Goal: Task Accomplishment & Management: Manage account settings

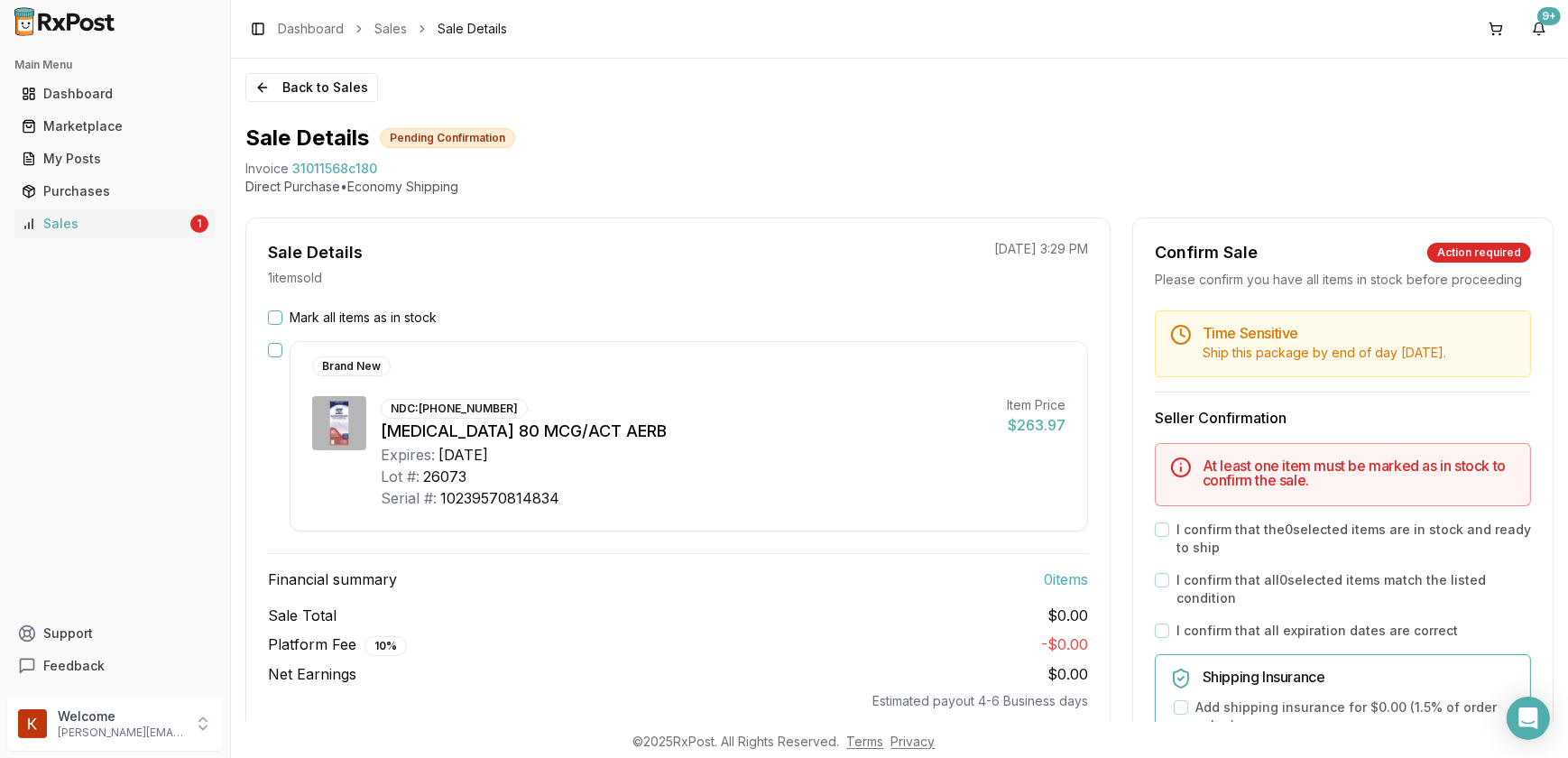
click at [271, 318] on button "Mark all items as in stock" at bounding box center [275, 318] width 15 height 15
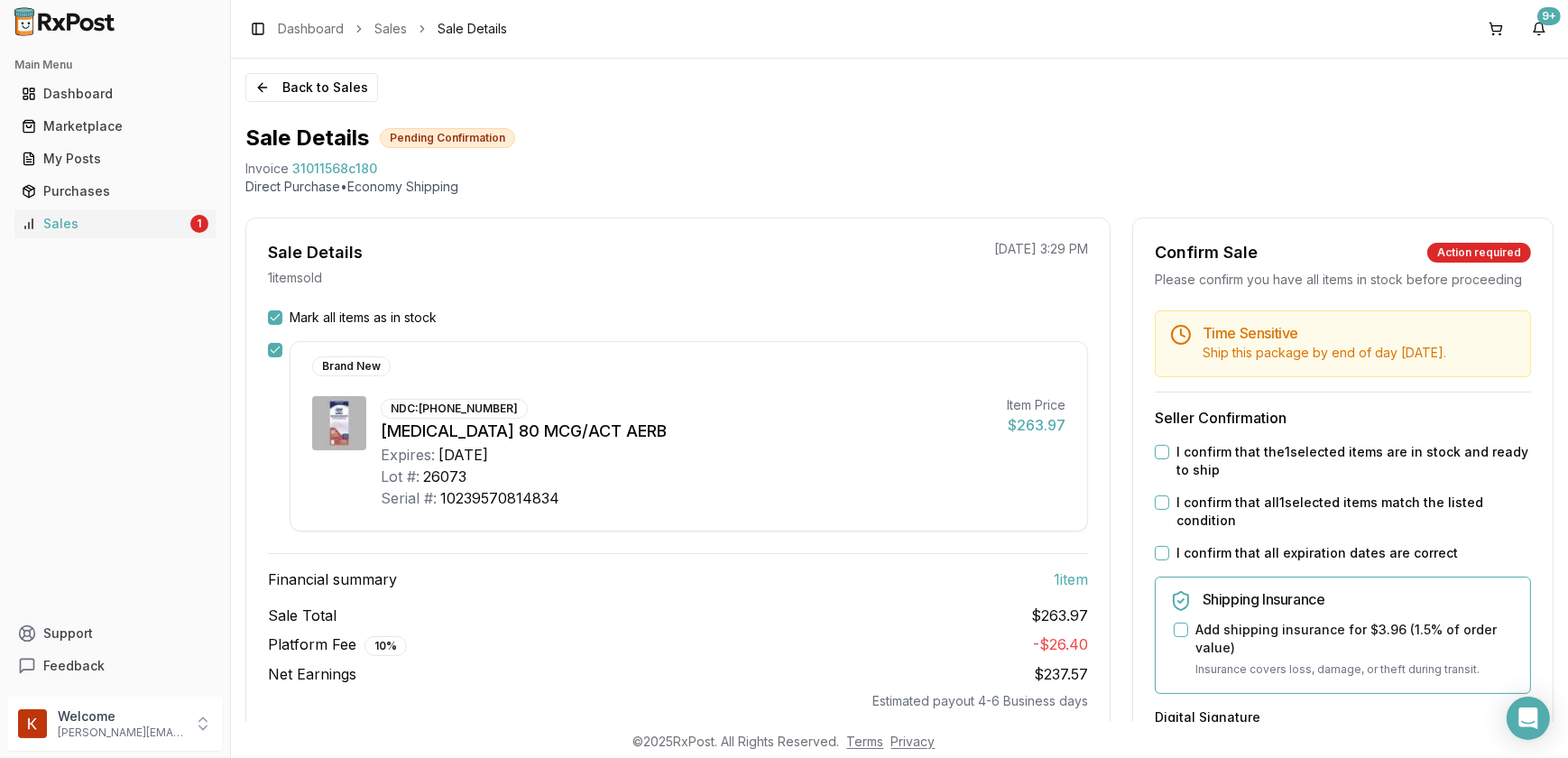
drag, startPoint x: 1155, startPoint y: 469, endPoint x: 1160, endPoint y: 479, distance: 11.2
click at [1157, 459] on button "I confirm that the 1 selected items are in stock and ready to ship" at bounding box center [1162, 452] width 15 height 15
click at [1155, 510] on button "I confirm that all 1 selected items match the listed condition" at bounding box center [1162, 502] width 15 height 15
click at [1157, 560] on button "I confirm that all expiration dates are correct" at bounding box center [1162, 553] width 15 height 15
click at [1173, 637] on button "Add shipping insurance for $3.96 ( 1.5 % of order value)" at bounding box center [1181, 630] width 15 height 15
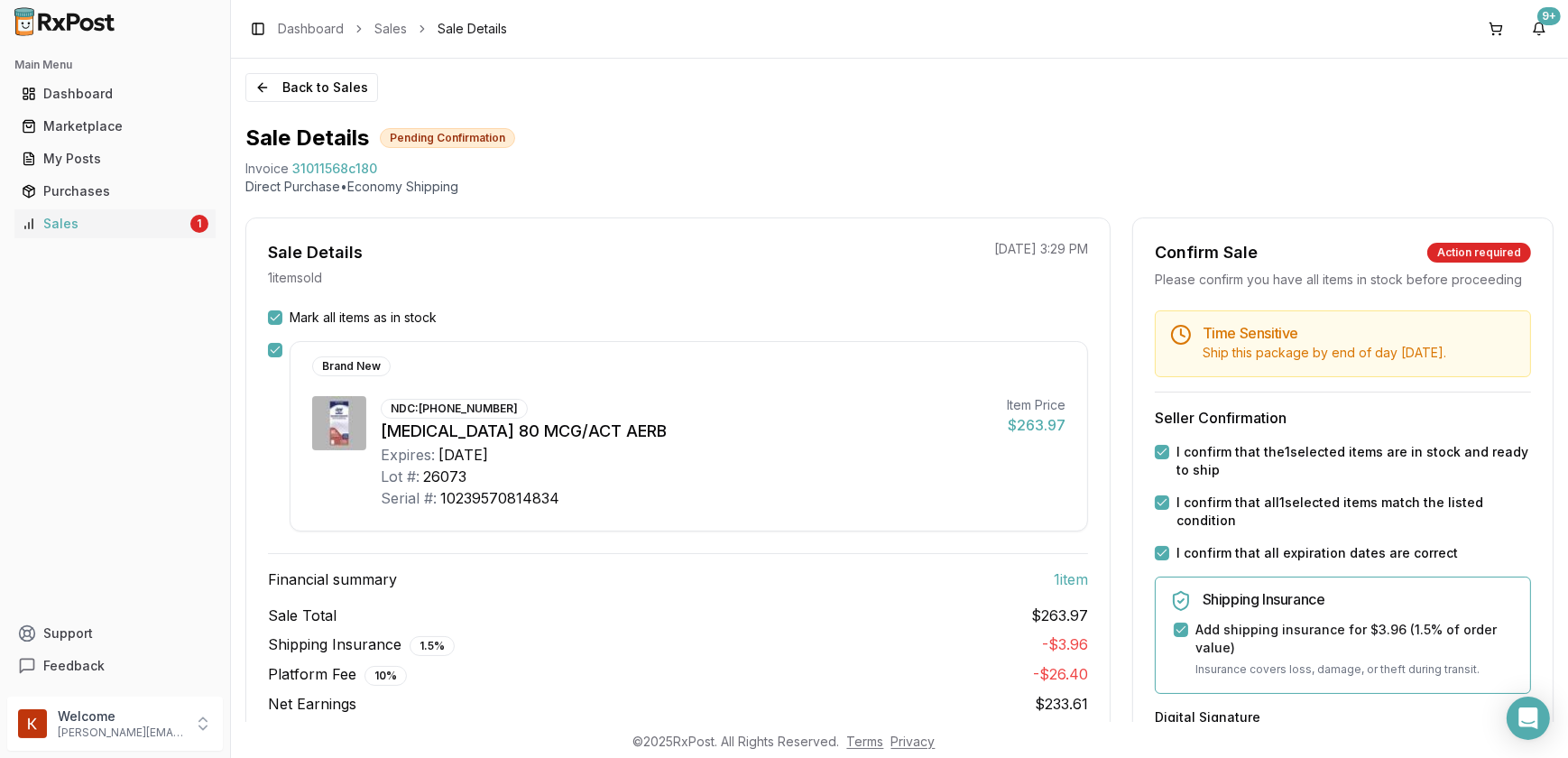
scroll to position [410, 0]
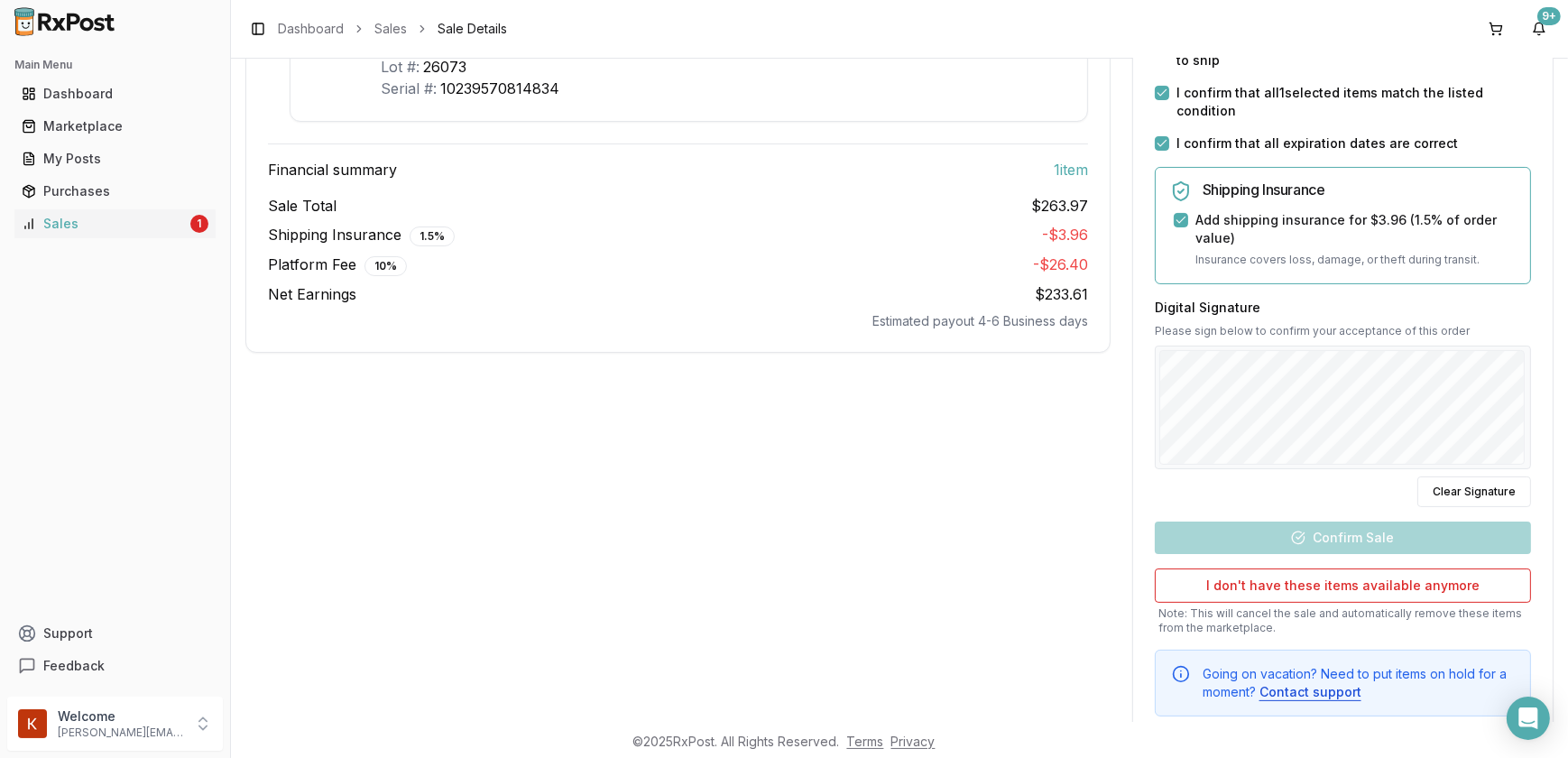
click at [1268, 470] on div at bounding box center [1343, 408] width 376 height 124
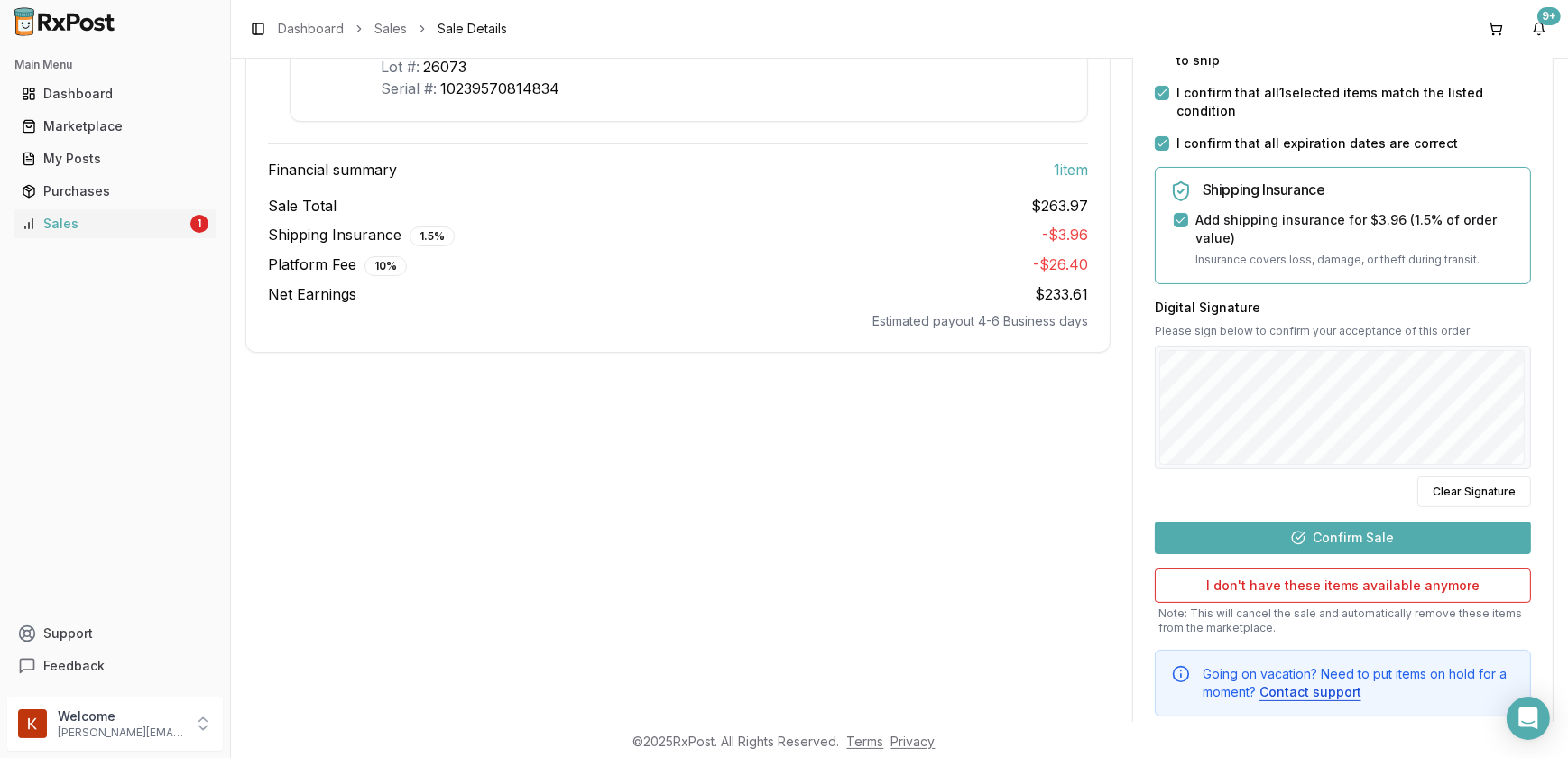
click at [1331, 554] on button "Confirm Sale" at bounding box center [1343, 537] width 376 height 32
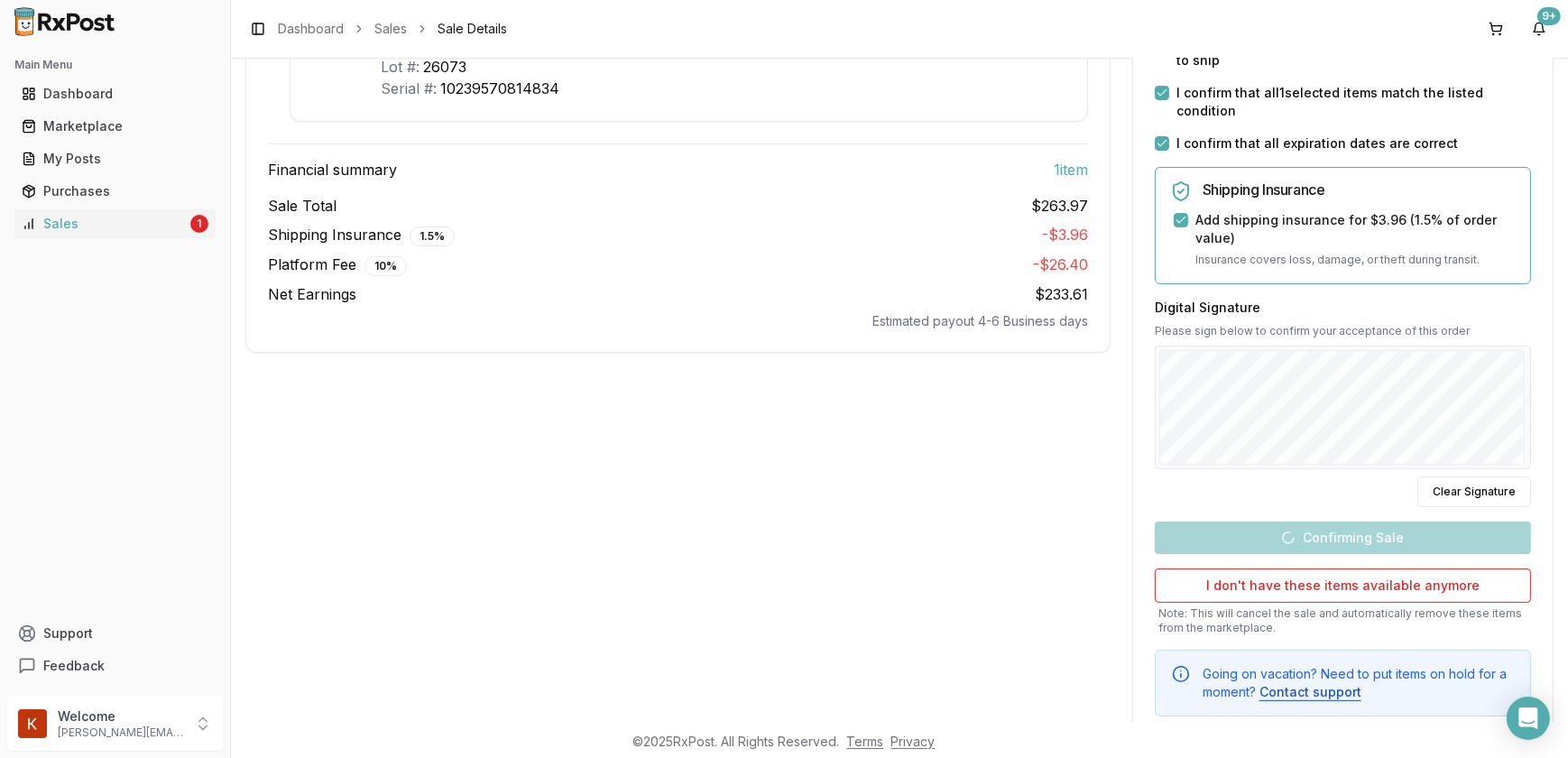
scroll to position [96, 0]
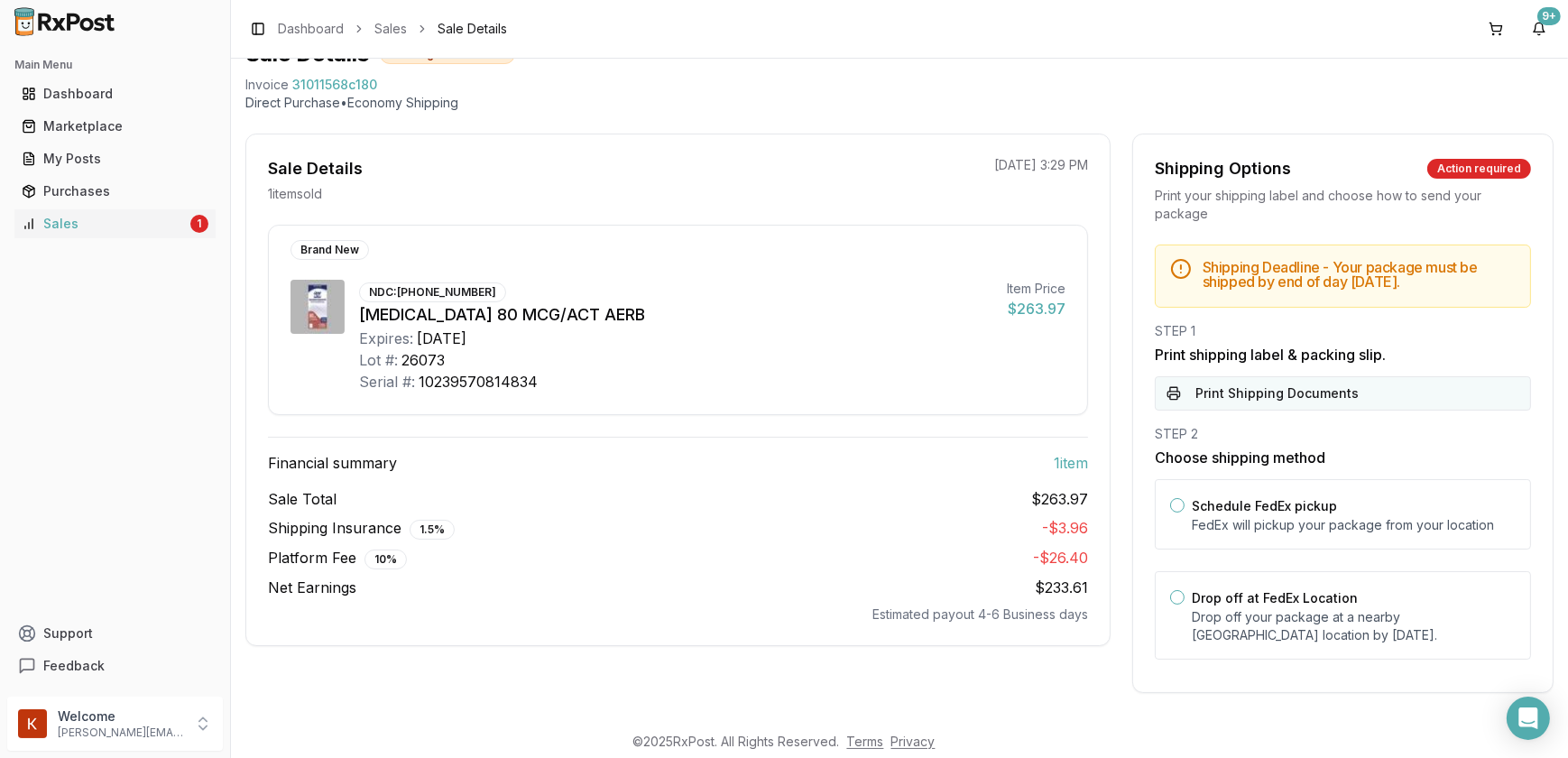
click at [1258, 397] on button "Print Shipping Documents" at bounding box center [1343, 393] width 376 height 34
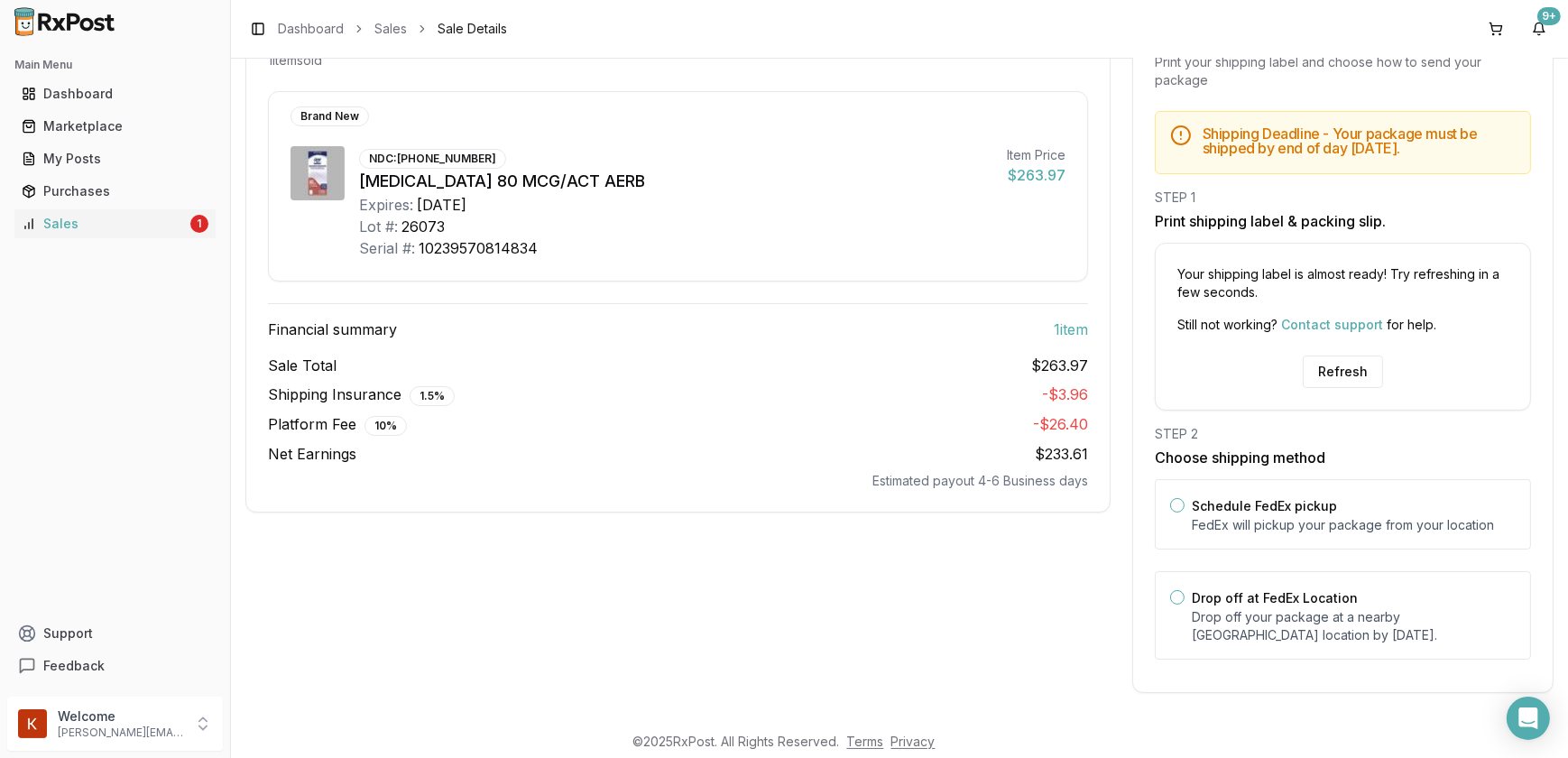
scroll to position [230, 0]
click at [1177, 597] on button "Drop off at FedEx Location" at bounding box center [1177, 598] width 15 height 15
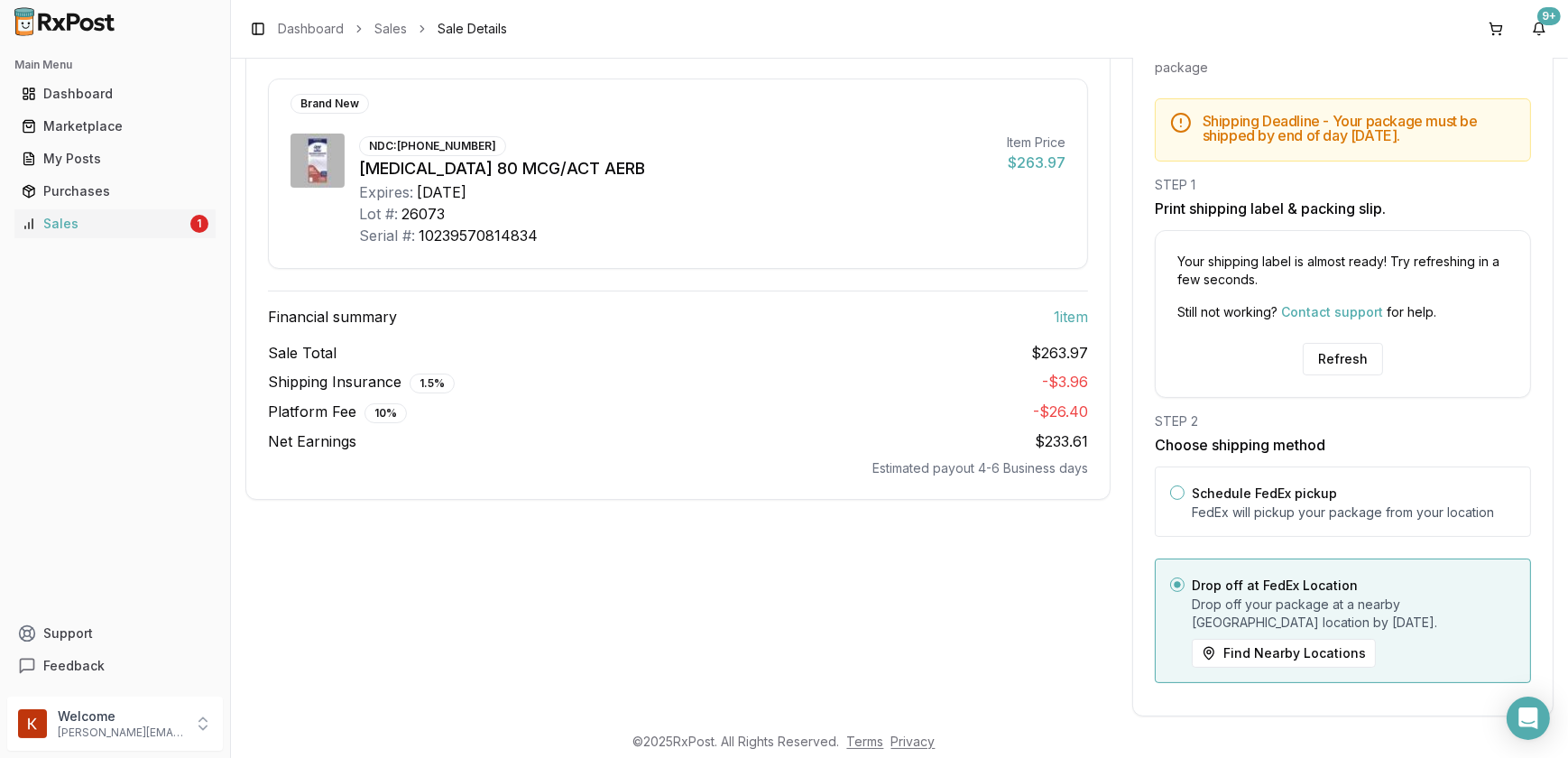
scroll to position [266, 0]
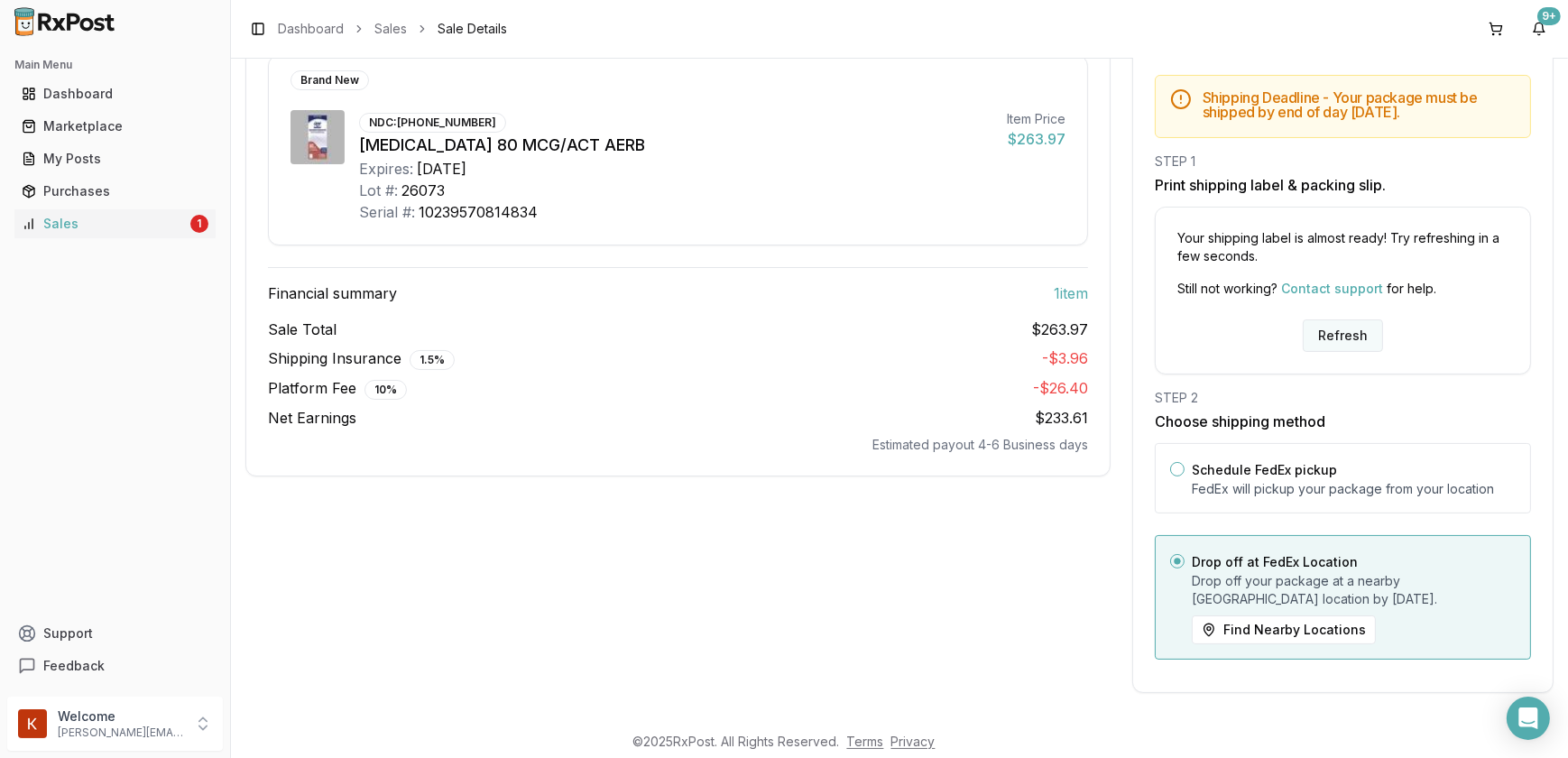
click at [1346, 339] on button "Refresh" at bounding box center [1342, 335] width 81 height 32
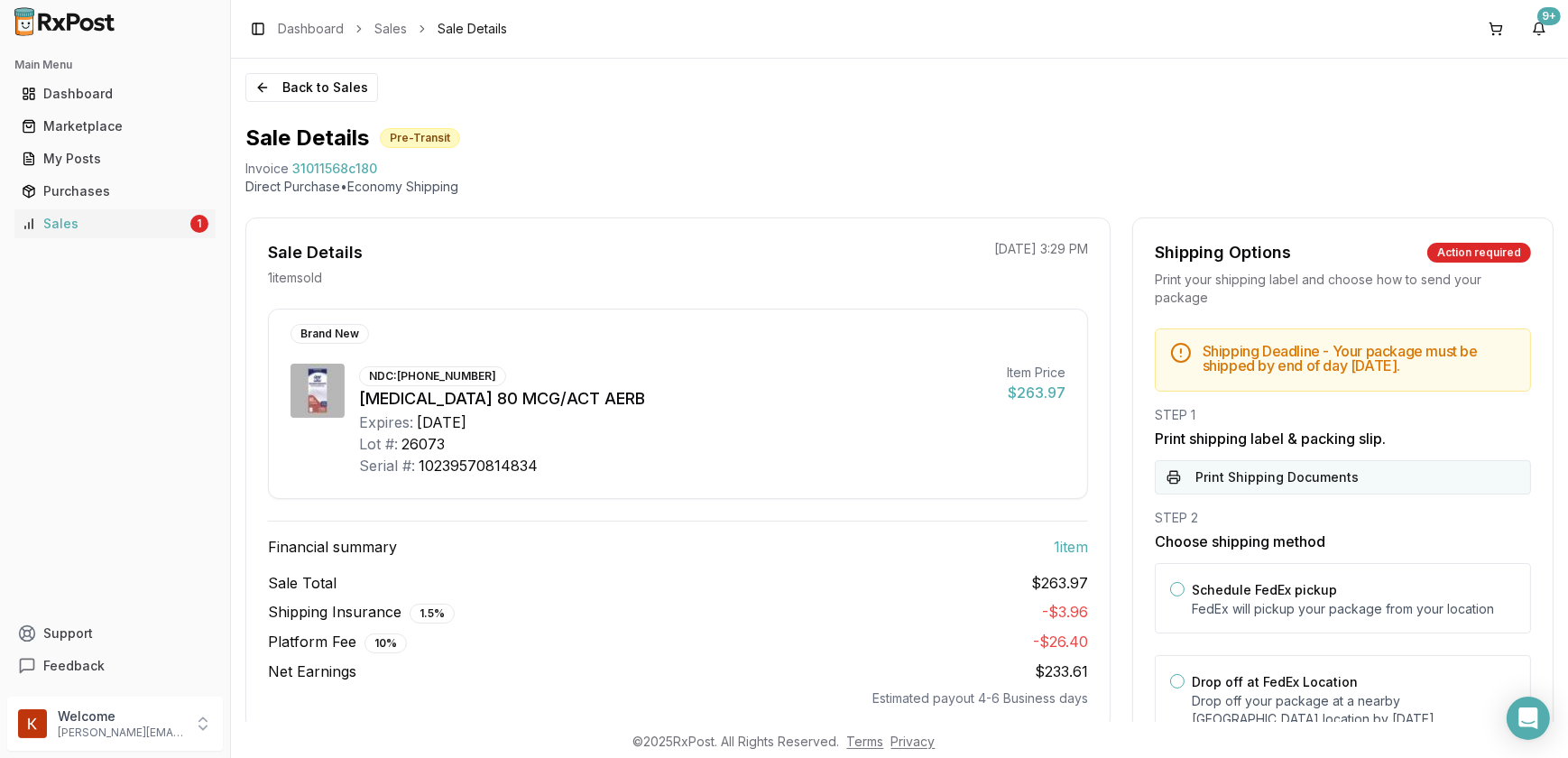
click at [1266, 494] on button "Print Shipping Documents" at bounding box center [1343, 476] width 376 height 34
